Goal: Transaction & Acquisition: Book appointment/travel/reservation

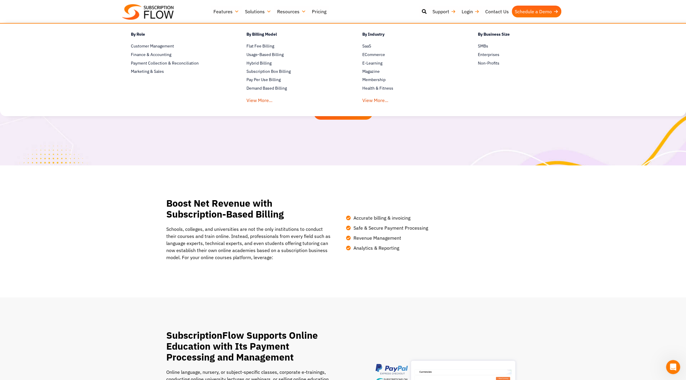
click at [267, 13] on link "Solutions" at bounding box center [258, 12] width 32 height 12
click at [269, 53] on span "Usage-Based Billing" at bounding box center [264, 55] width 37 height 6
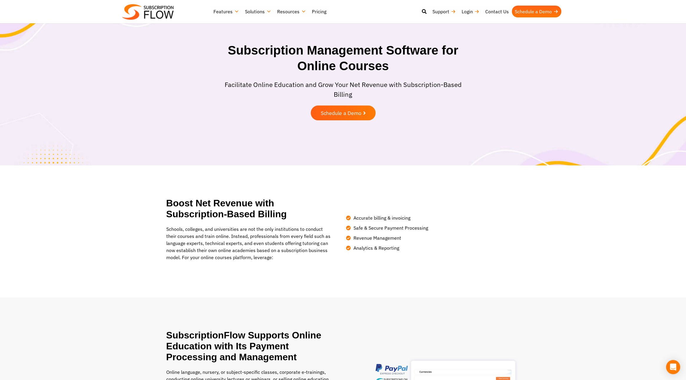
click at [351, 110] on span "Schedule a Demo" at bounding box center [340, 112] width 41 height 5
